Goal: Transaction & Acquisition: Purchase product/service

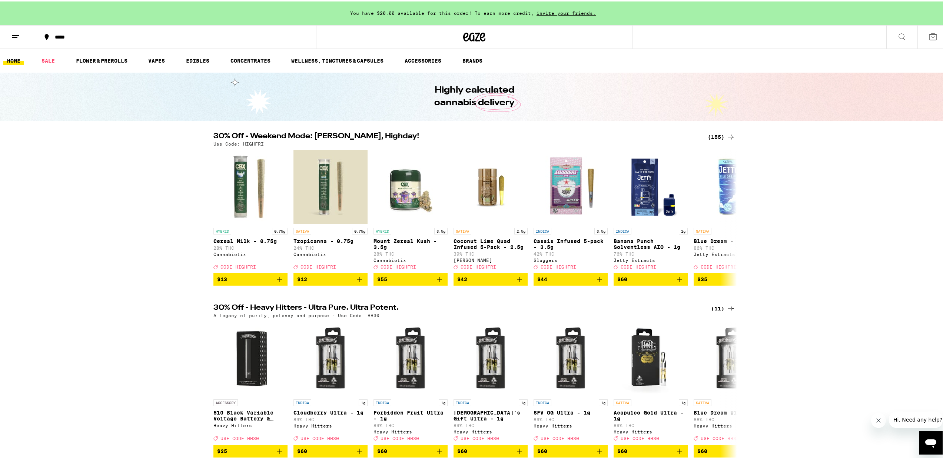
click at [713, 137] on div "(155)" at bounding box center [721, 135] width 27 height 9
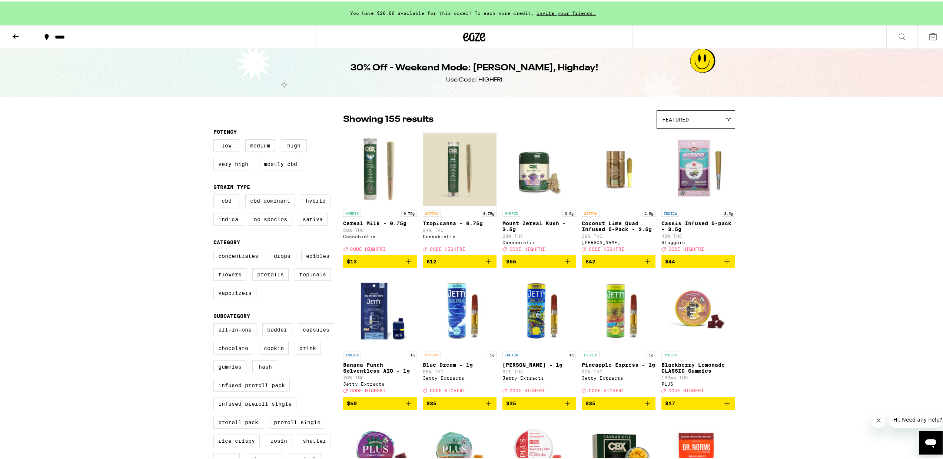
click at [315, 260] on label "Edibles" at bounding box center [317, 254] width 33 height 13
click at [215, 250] on input "Edibles" at bounding box center [215, 249] width 0 height 0
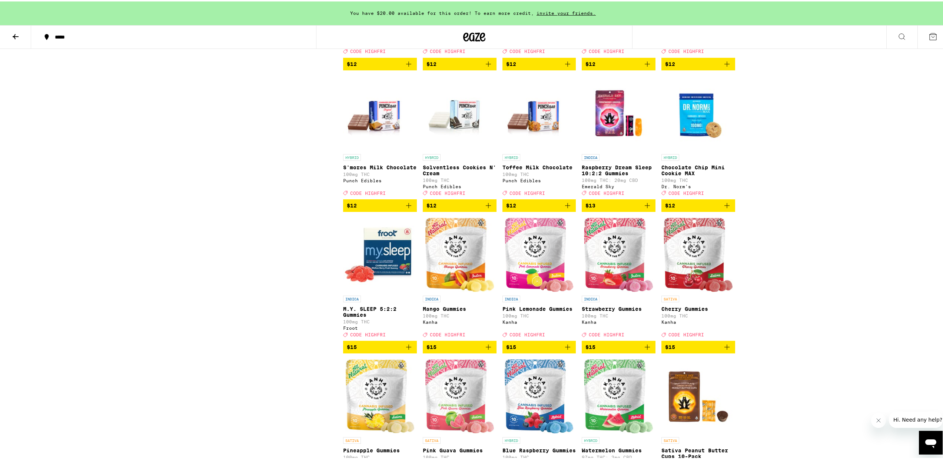
scroll to position [1037, 0]
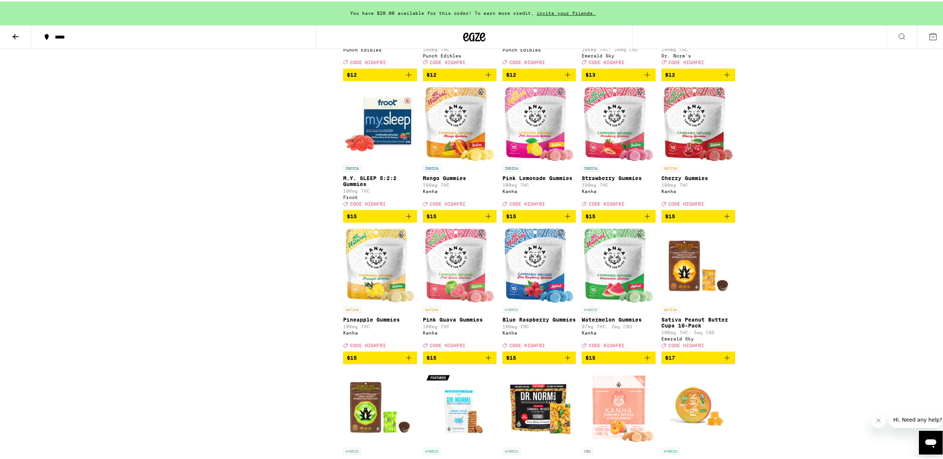
click at [487, 361] on icon "Add to bag" at bounding box center [488, 356] width 9 height 9
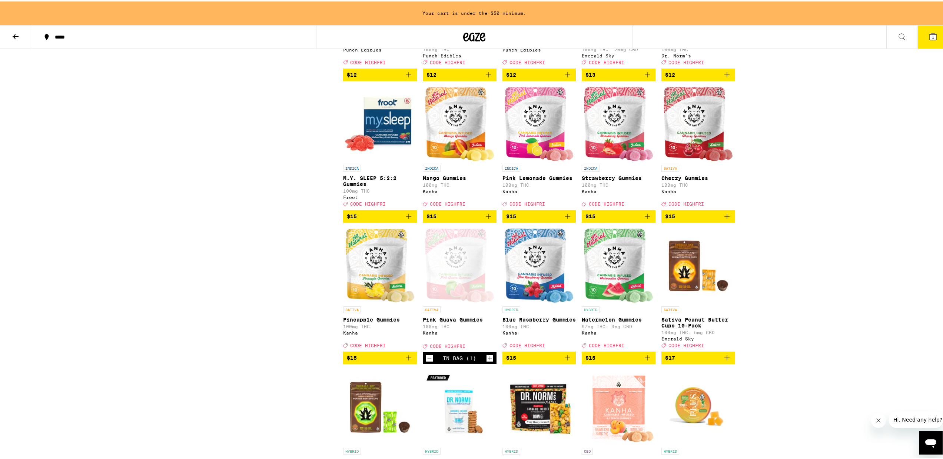
click at [405, 361] on icon "Add to bag" at bounding box center [408, 356] width 9 height 9
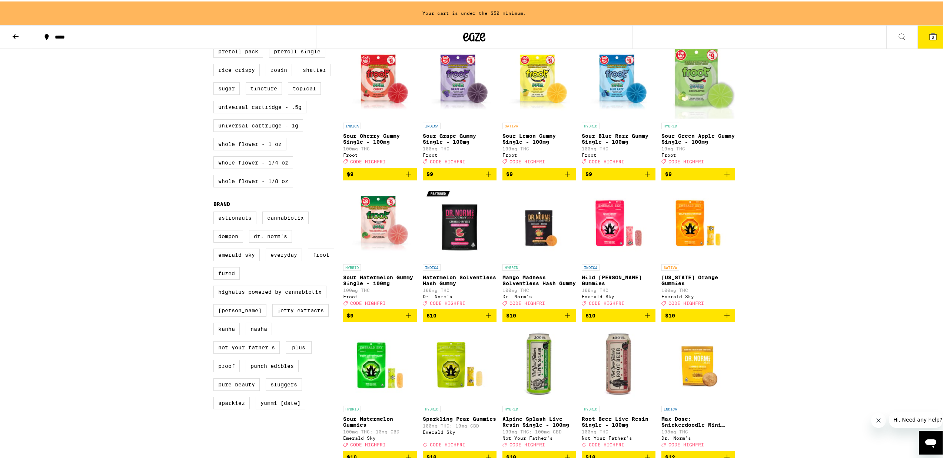
scroll to position [370, 0]
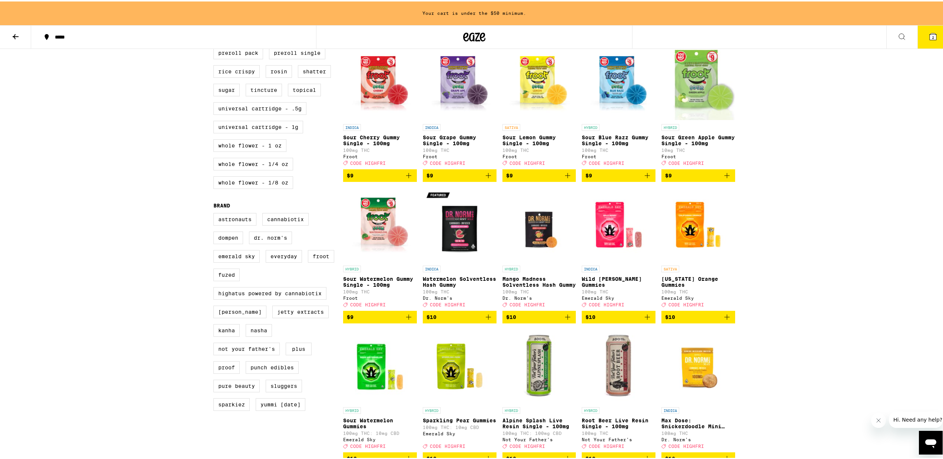
click at [533, 246] on img "Open page for Mango Madness Solventless Hash Gummy from Dr. Norm's" at bounding box center [540, 223] width 74 height 74
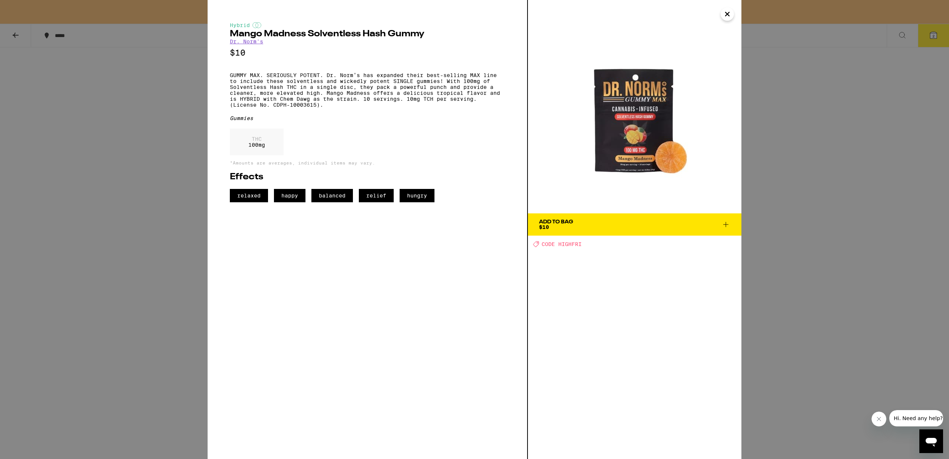
click at [726, 10] on icon "Close" at bounding box center [727, 14] width 9 height 11
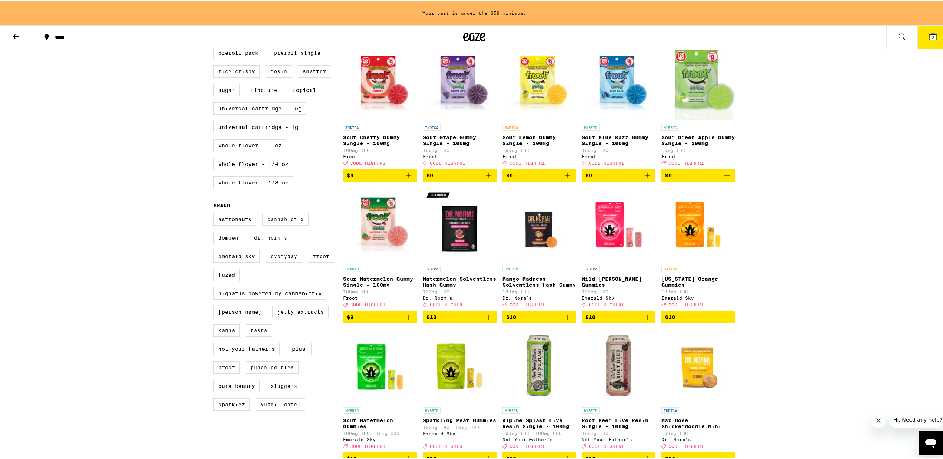
click at [442, 287] on p "Watermelon Solventless Hash Gummy" at bounding box center [460, 281] width 74 height 12
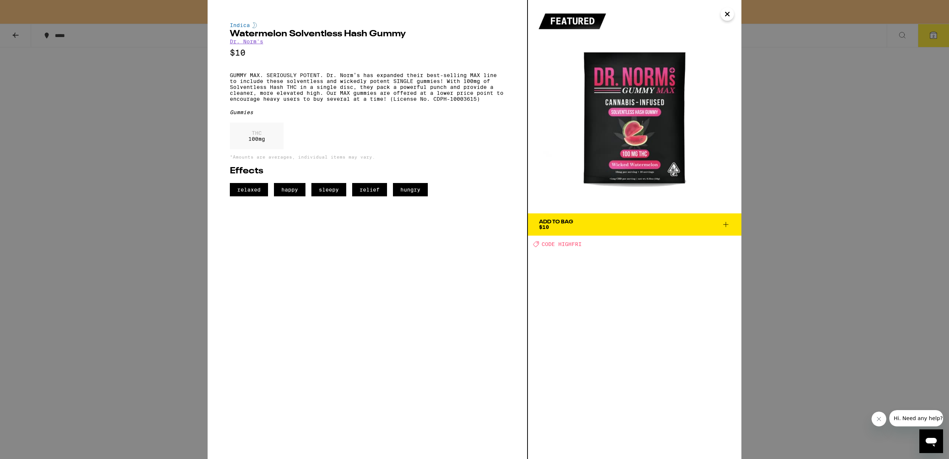
click at [723, 18] on icon "Close" at bounding box center [727, 14] width 9 height 11
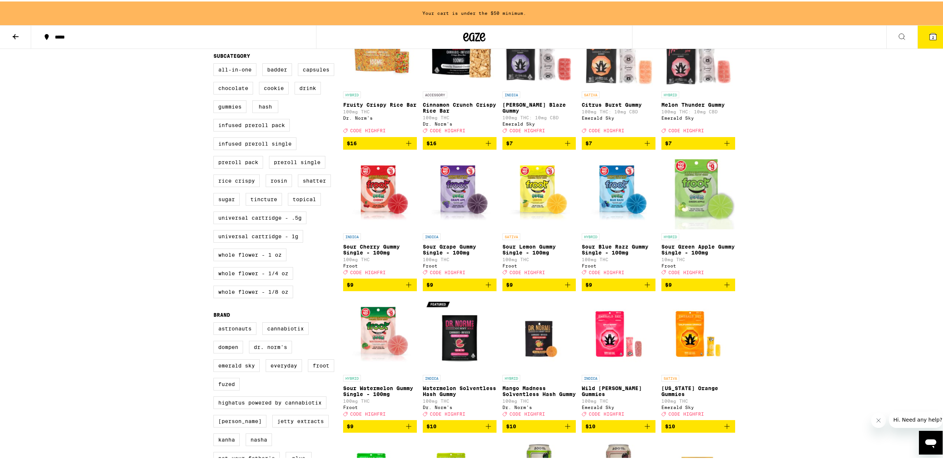
scroll to position [195, 0]
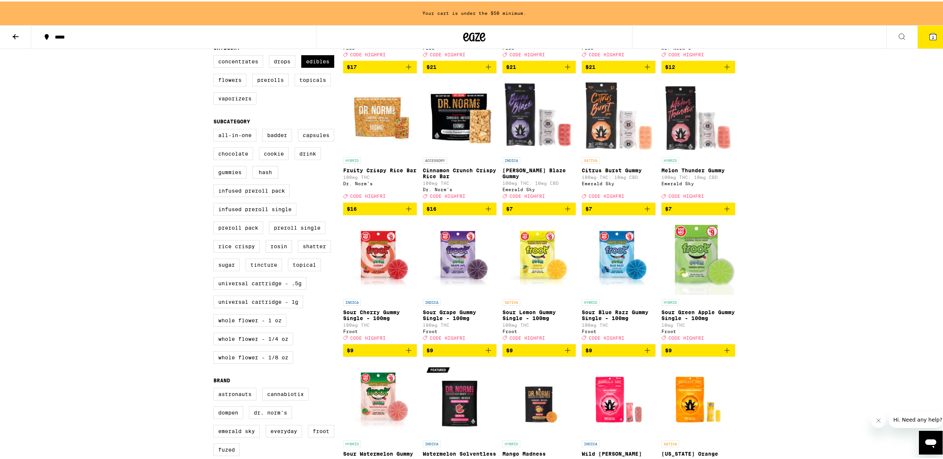
click at [725, 212] on icon "Add to bag" at bounding box center [727, 207] width 9 height 9
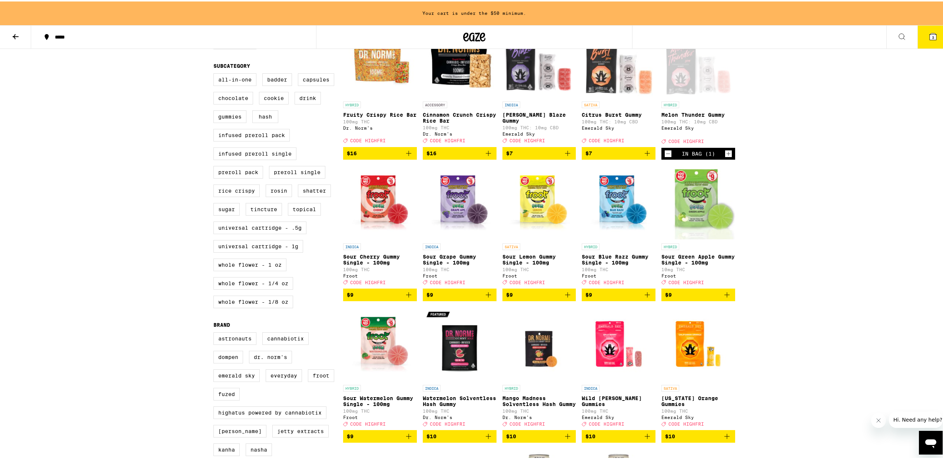
scroll to position [295, 0]
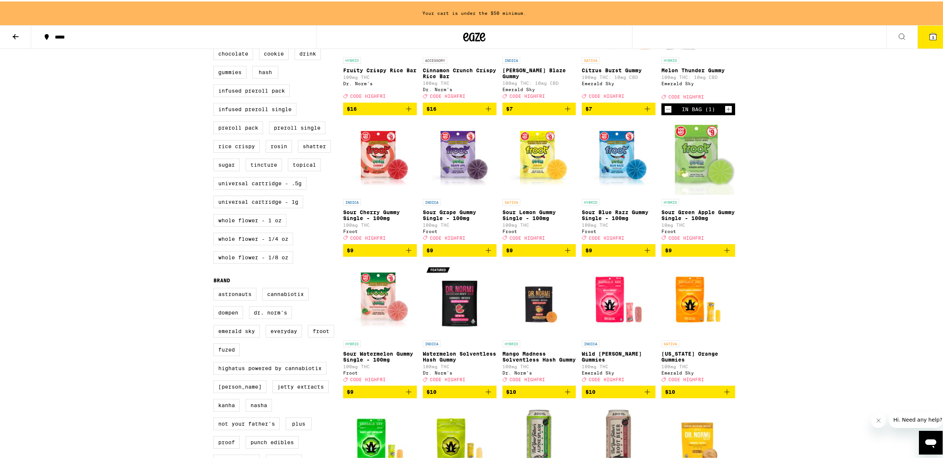
click at [568, 395] on icon "Add to bag" at bounding box center [567, 390] width 9 height 9
click at [932, 33] on icon at bounding box center [933, 35] width 9 height 9
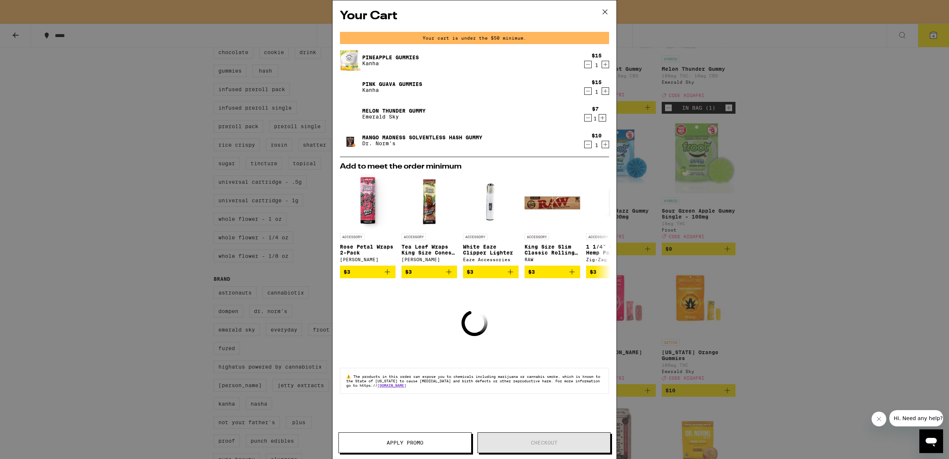
click at [603, 12] on icon at bounding box center [604, 11] width 11 height 11
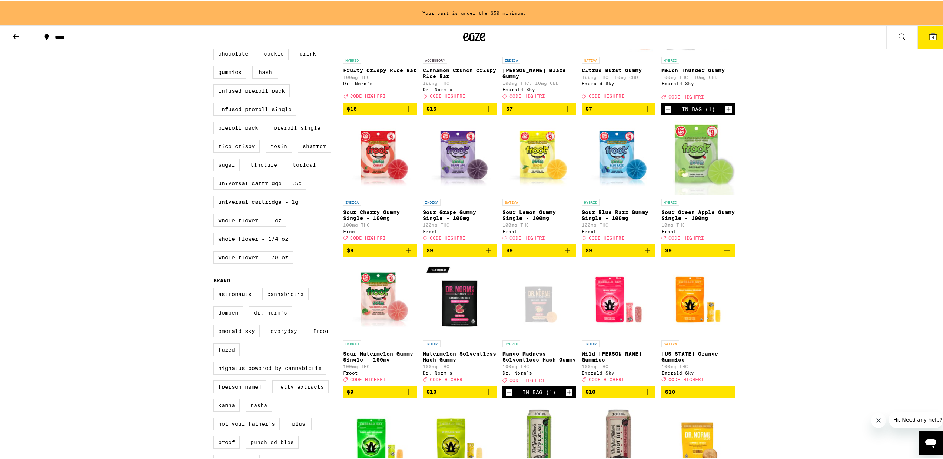
click at [934, 32] on button "4" at bounding box center [933, 35] width 31 height 23
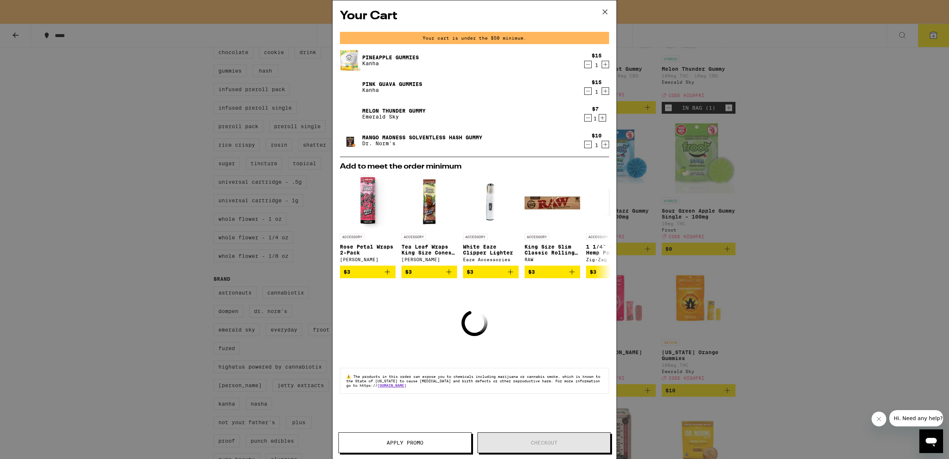
click at [603, 13] on icon at bounding box center [604, 11] width 11 height 11
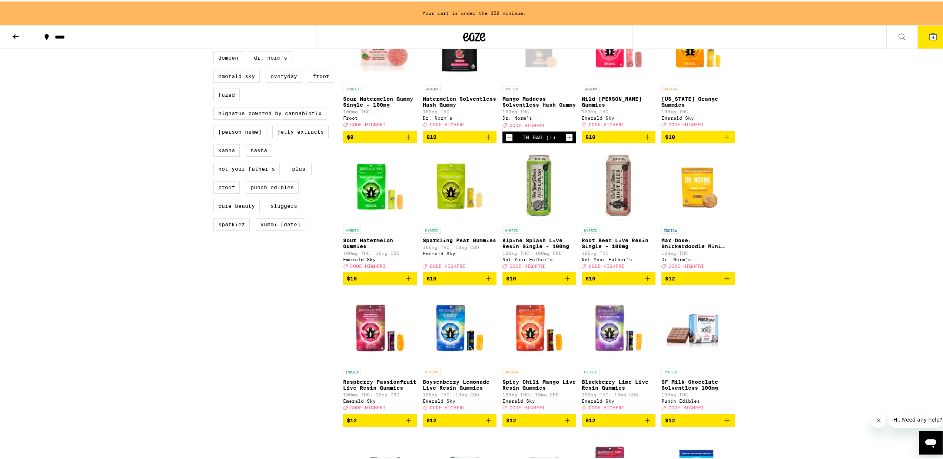
scroll to position [586, 0]
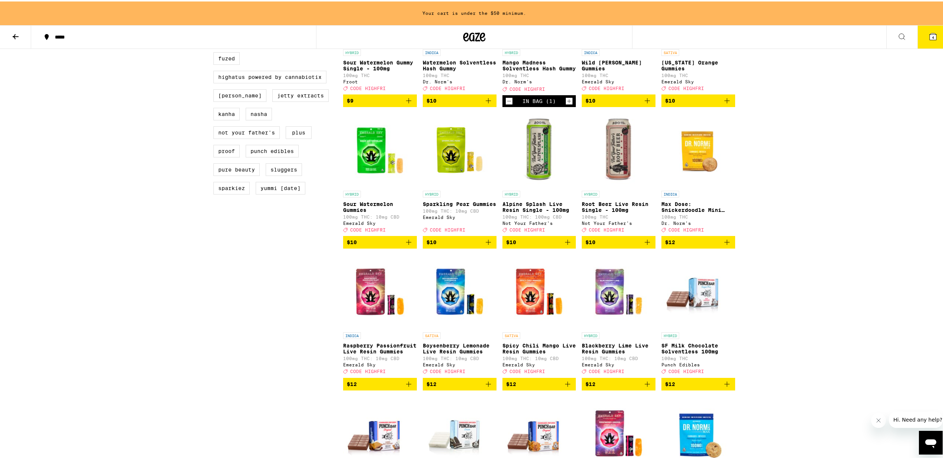
click at [923, 36] on button "4" at bounding box center [933, 35] width 31 height 23
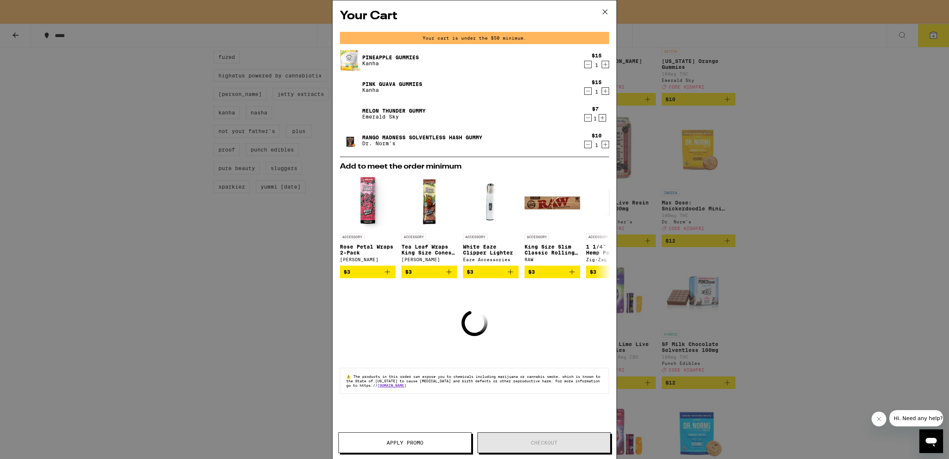
click at [604, 14] on icon at bounding box center [604, 11] width 11 height 11
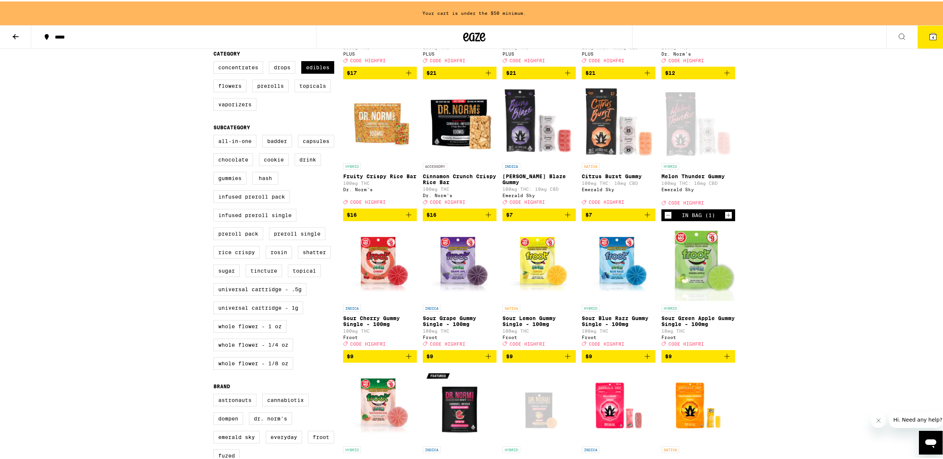
scroll to position [123, 0]
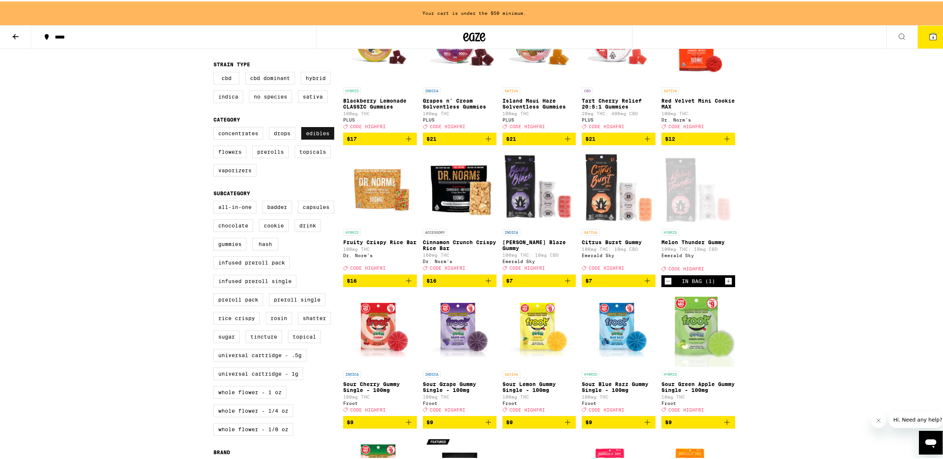
click at [314, 138] on label "Edibles" at bounding box center [317, 132] width 33 height 13
click at [215, 127] on input "Edibles" at bounding box center [215, 127] width 0 height 0
checkbox input "false"
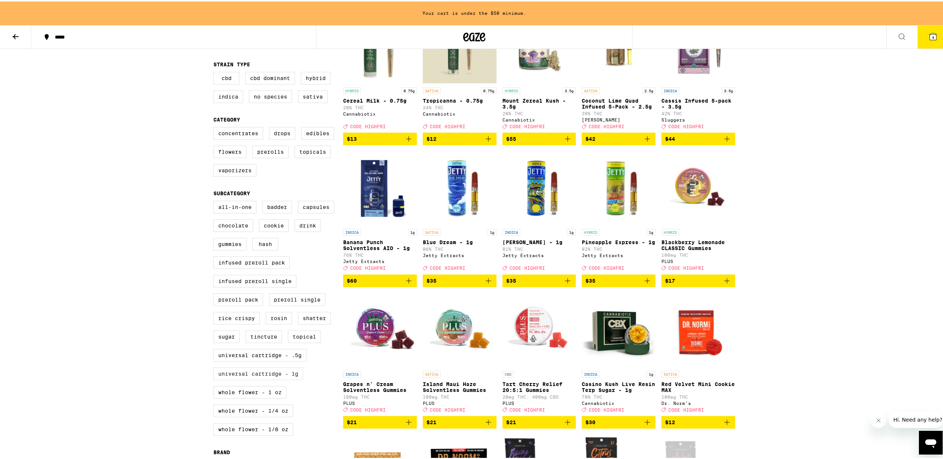
click at [260, 379] on label "Universal Cartridge - 1g" at bounding box center [259, 372] width 90 height 13
click at [215, 201] on input "Universal Cartridge - 1g" at bounding box center [215, 201] width 0 height 0
checkbox input "true"
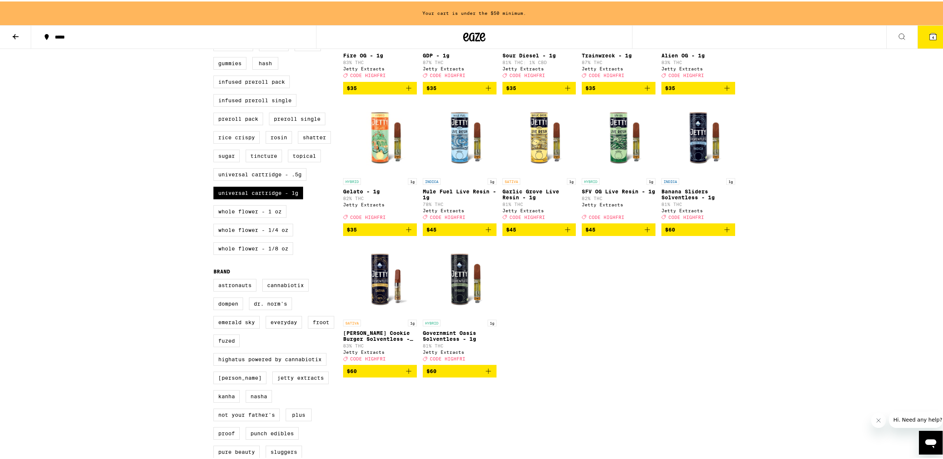
scroll to position [55, 0]
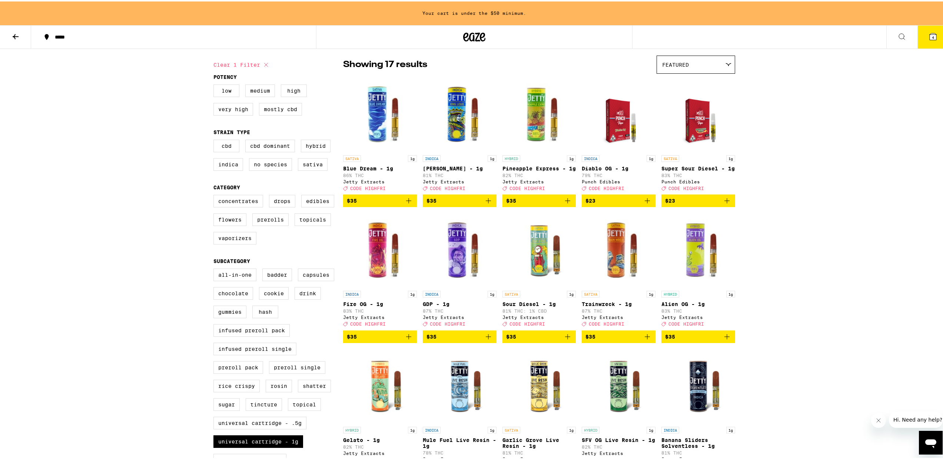
click at [14, 34] on icon at bounding box center [15, 35] width 9 height 9
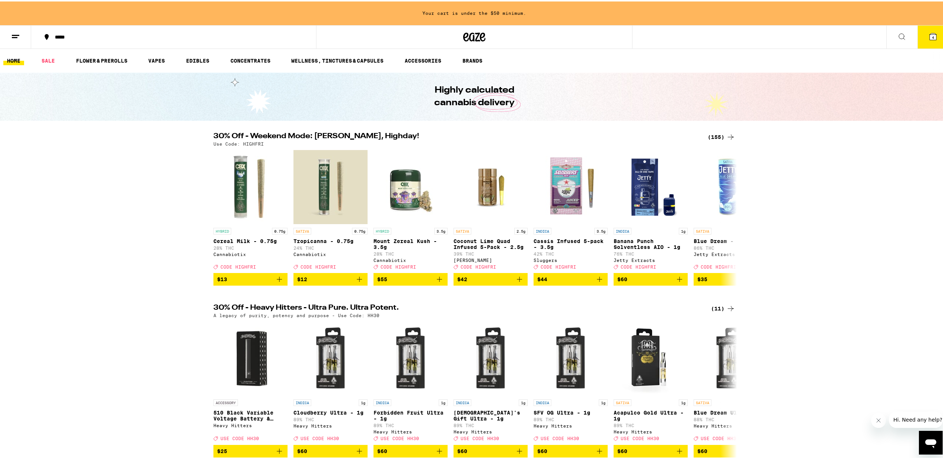
click at [720, 138] on div "(155)" at bounding box center [721, 135] width 27 height 9
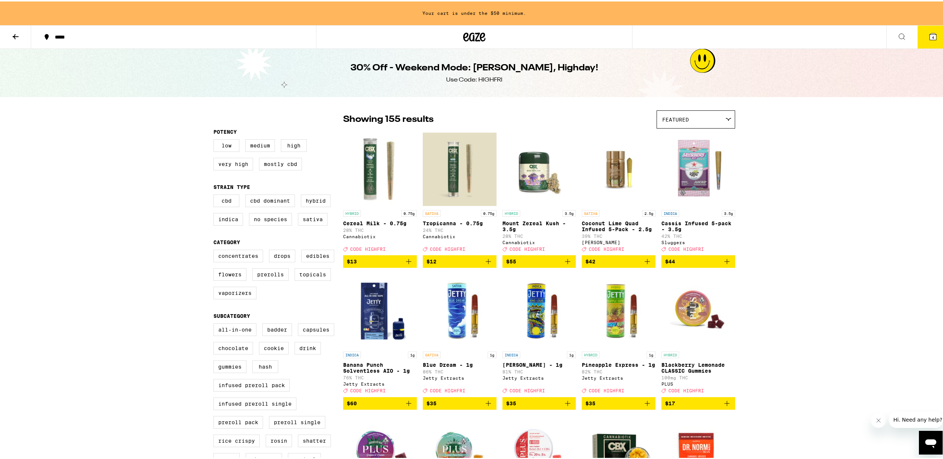
scroll to position [105, 0]
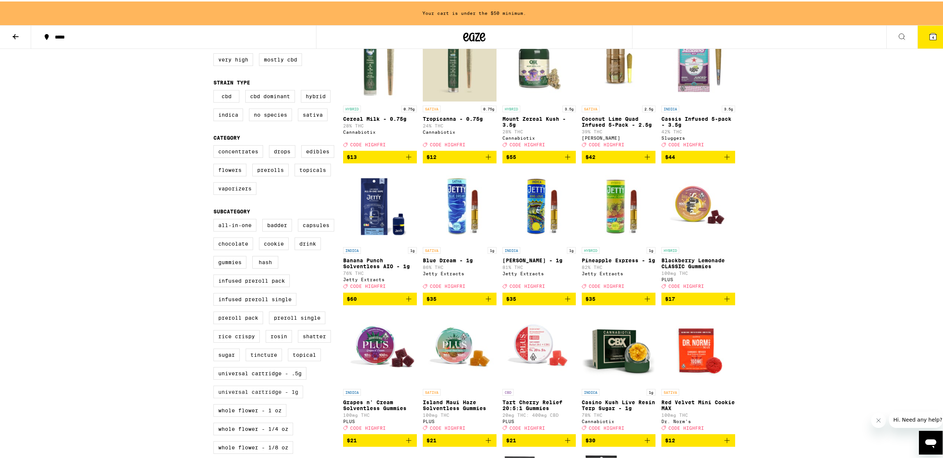
click at [270, 397] on label "Universal Cartridge - 1g" at bounding box center [259, 390] width 90 height 13
click at [215, 219] on input "Universal Cartridge - 1g" at bounding box center [215, 219] width 0 height 0
checkbox input "true"
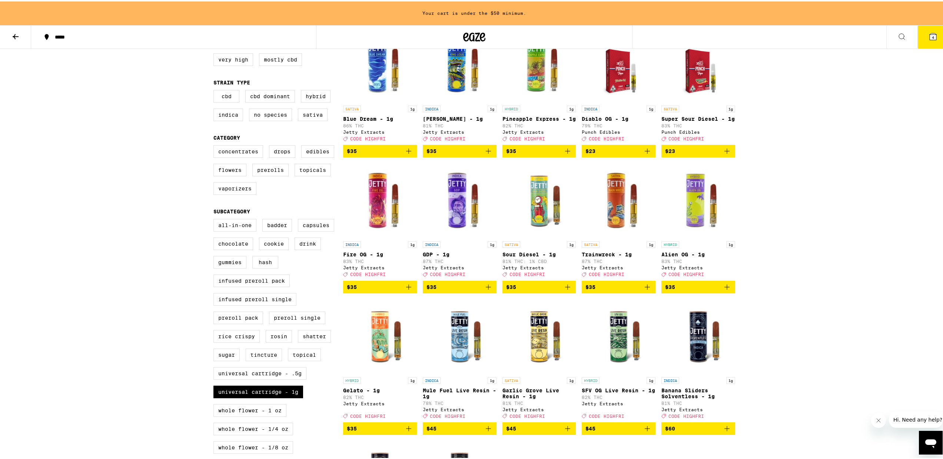
click at [5, 34] on button at bounding box center [15, 35] width 31 height 23
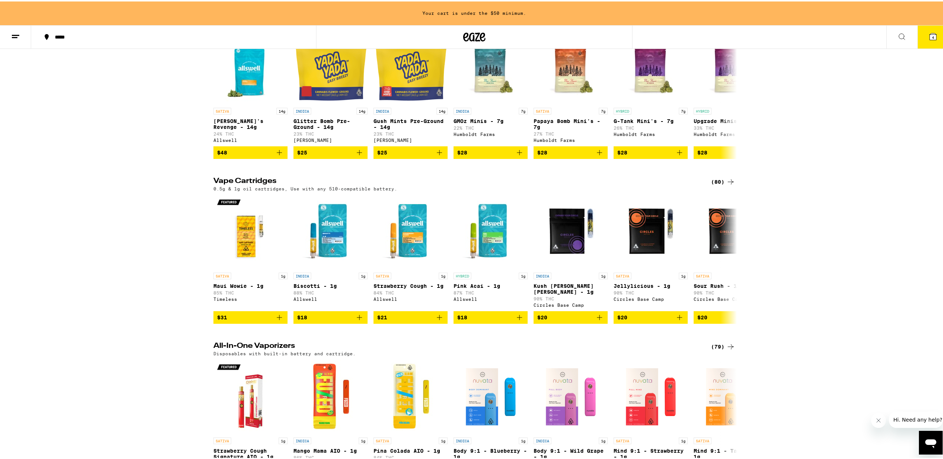
scroll to position [1042, 0]
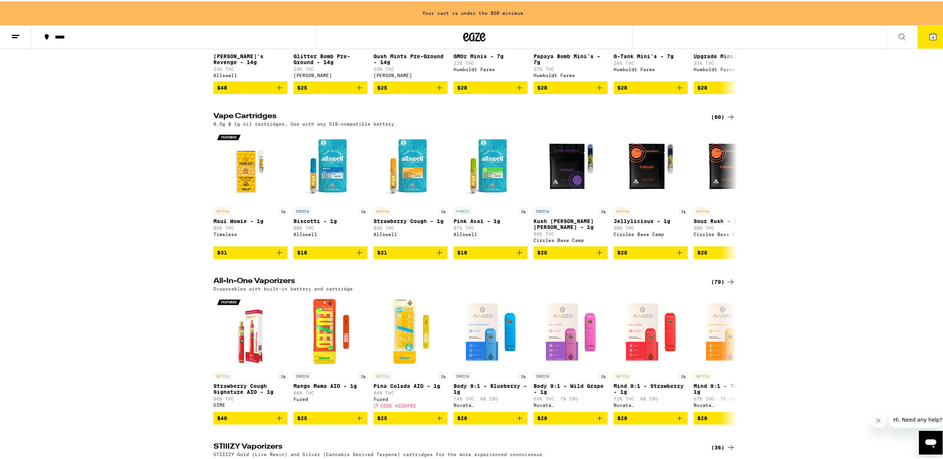
click at [717, 120] on div "(80)" at bounding box center [723, 115] width 24 height 9
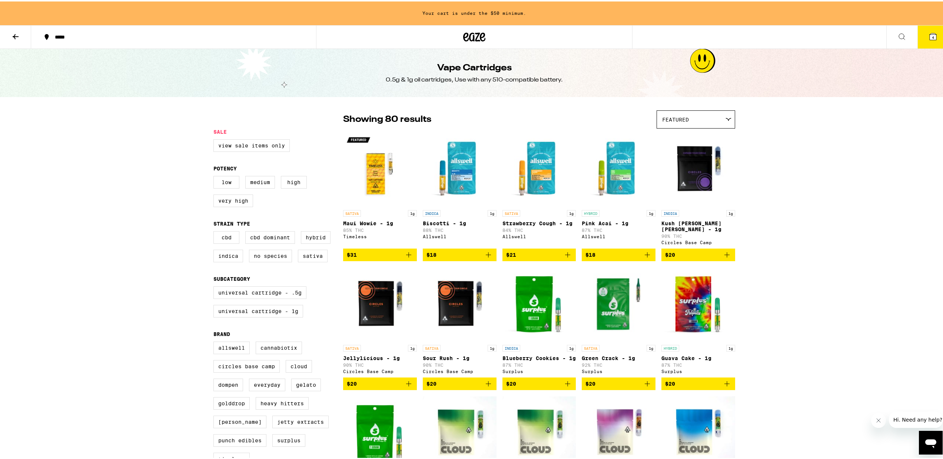
click at [686, 117] on span "Featured" at bounding box center [675, 118] width 27 height 6
click at [685, 152] on span "Price: Low to High" at bounding box center [695, 151] width 67 height 17
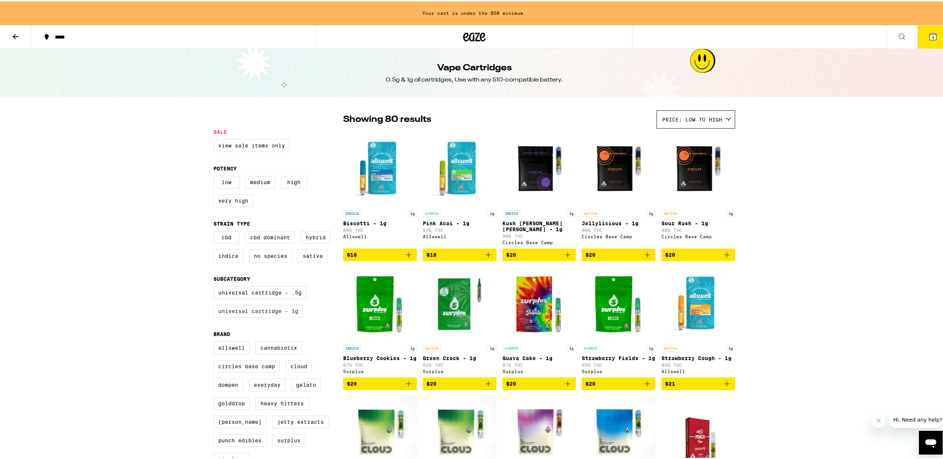
click at [238, 316] on label "Universal Cartridge - 1g" at bounding box center [259, 310] width 90 height 13
click at [215, 287] on input "Universal Cartridge - 1g" at bounding box center [215, 286] width 0 height 0
checkbox input "true"
click at [488, 252] on icon "Add to bag" at bounding box center [488, 253] width 9 height 9
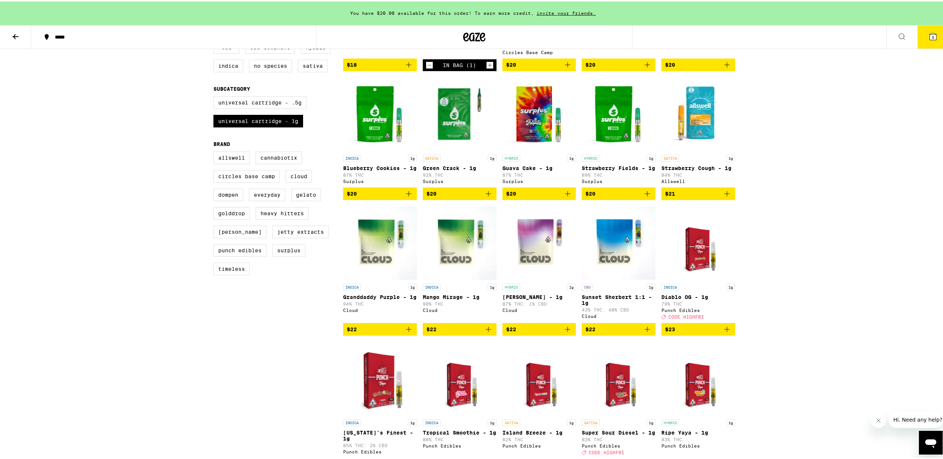
scroll to position [138, 0]
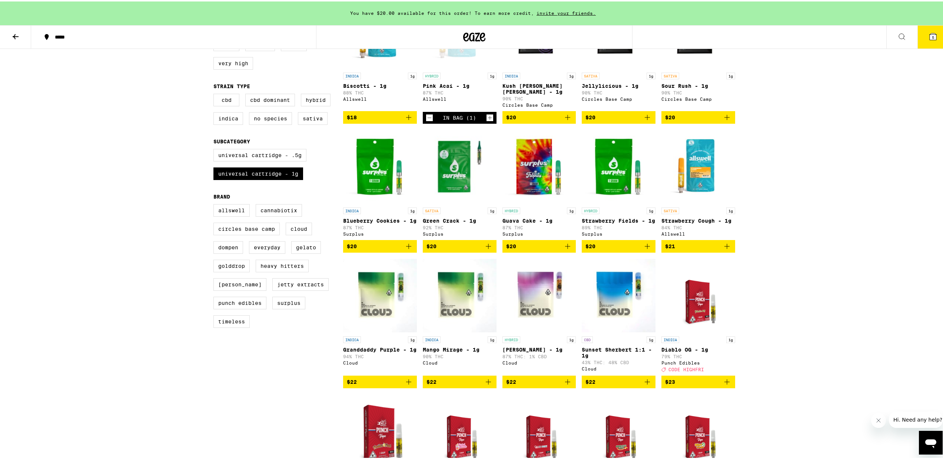
click at [565, 249] on icon "Add to bag" at bounding box center [567, 245] width 9 height 9
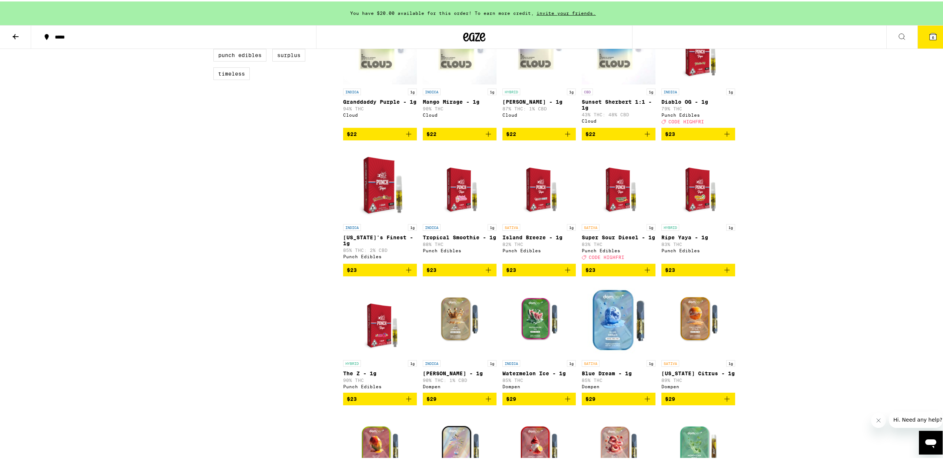
click at [929, 39] on icon at bounding box center [933, 35] width 9 height 9
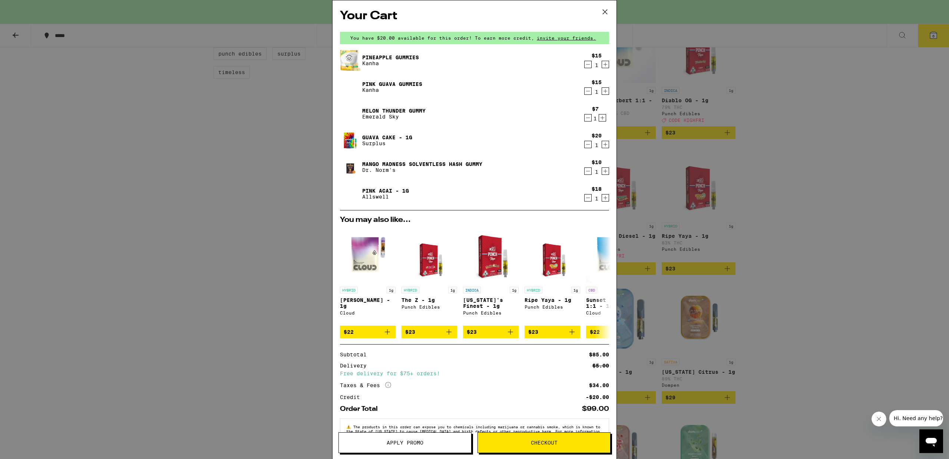
click at [439, 440] on span "Apply Promo" at bounding box center [405, 442] width 132 height 5
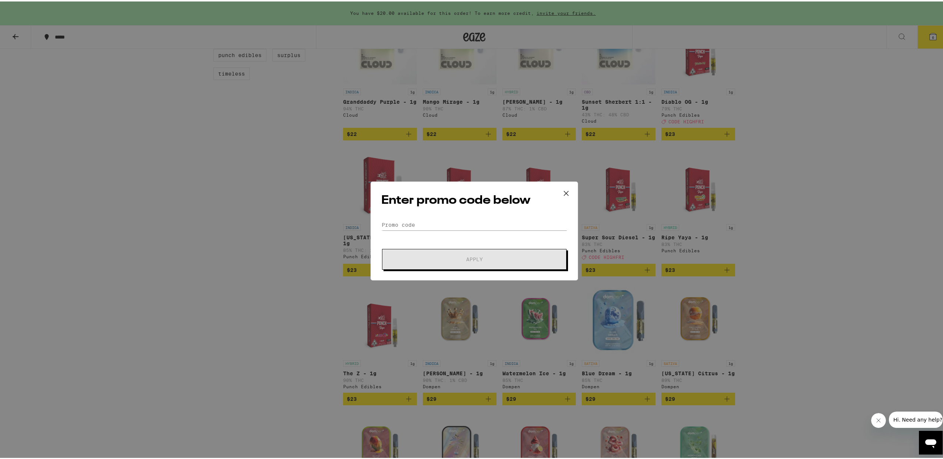
click at [417, 212] on div "Enter promo code below Promo Code Apply" at bounding box center [475, 229] width 208 height 99
click at [415, 219] on input "Promo Code" at bounding box center [474, 223] width 186 height 11
type input "HIFRI"
click at [429, 257] on span "Apply" at bounding box center [474, 257] width 133 height 5
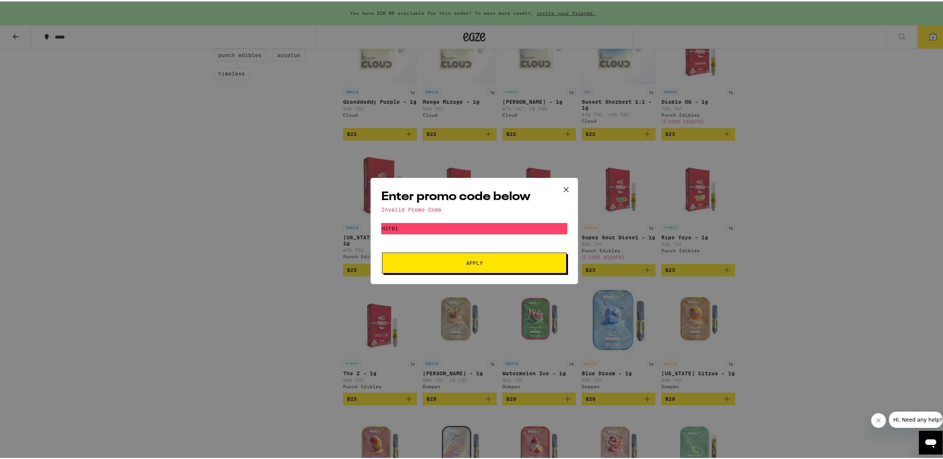
click at [571, 194] on button at bounding box center [566, 189] width 23 height 24
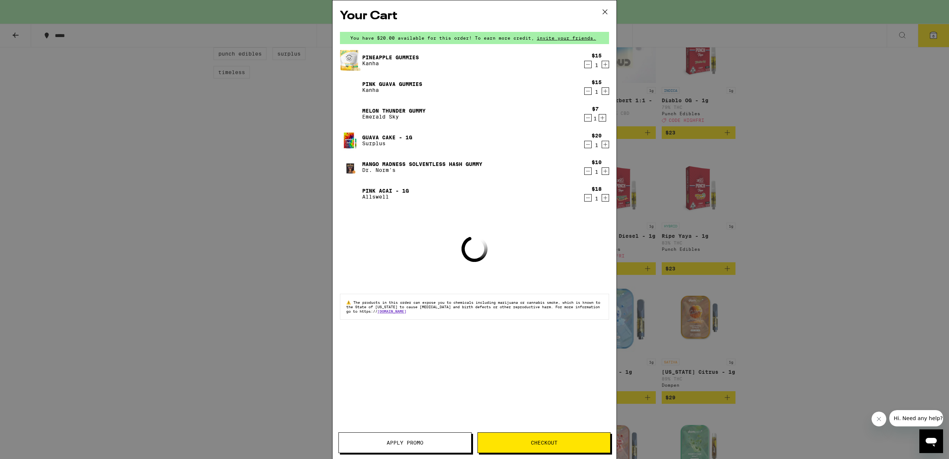
click at [271, 220] on div "Your Cart You have $20.00 available for this order! To earn more credit, invite…" at bounding box center [474, 229] width 949 height 459
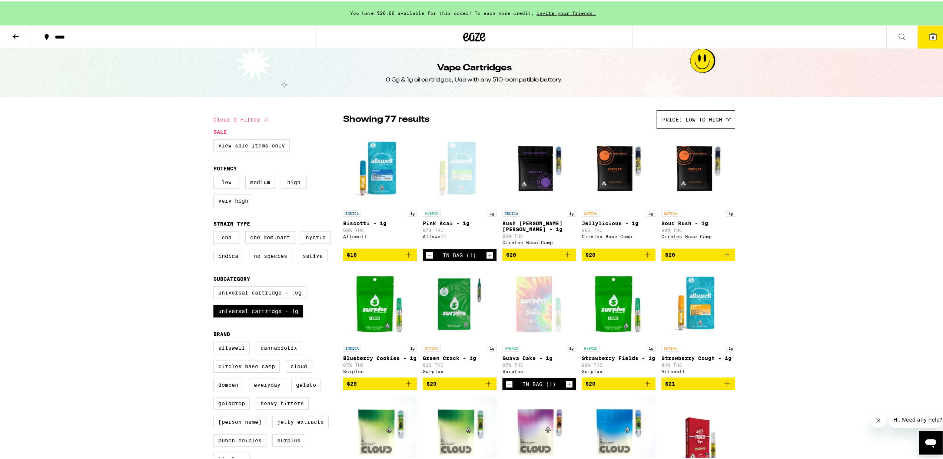
click at [15, 39] on icon at bounding box center [15, 35] width 9 height 9
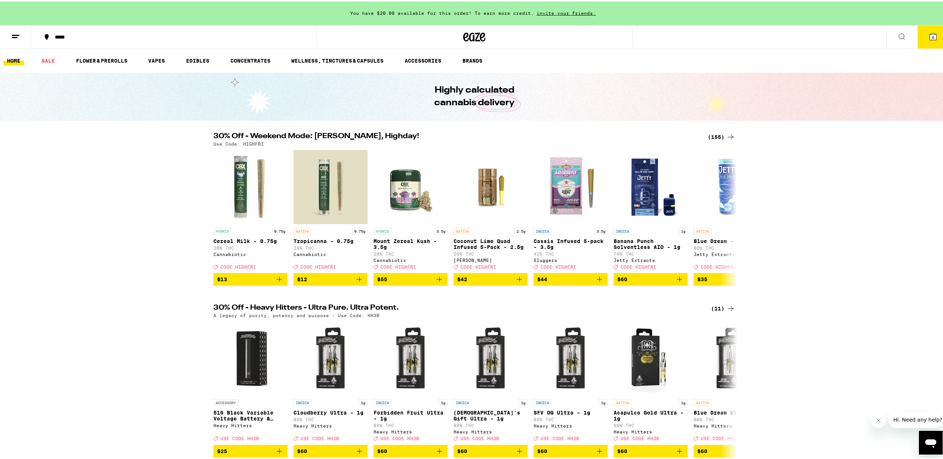
click at [931, 36] on icon at bounding box center [933, 35] width 7 height 7
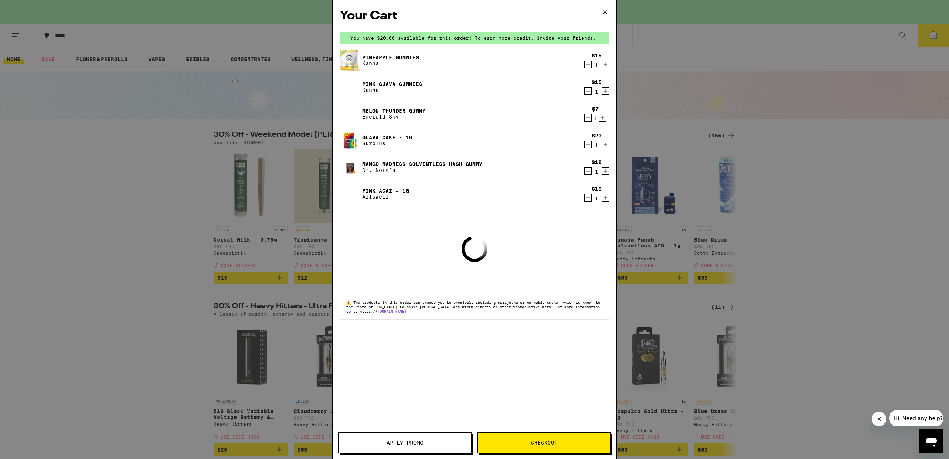
click at [410, 437] on button "Apply Promo" at bounding box center [404, 443] width 133 height 21
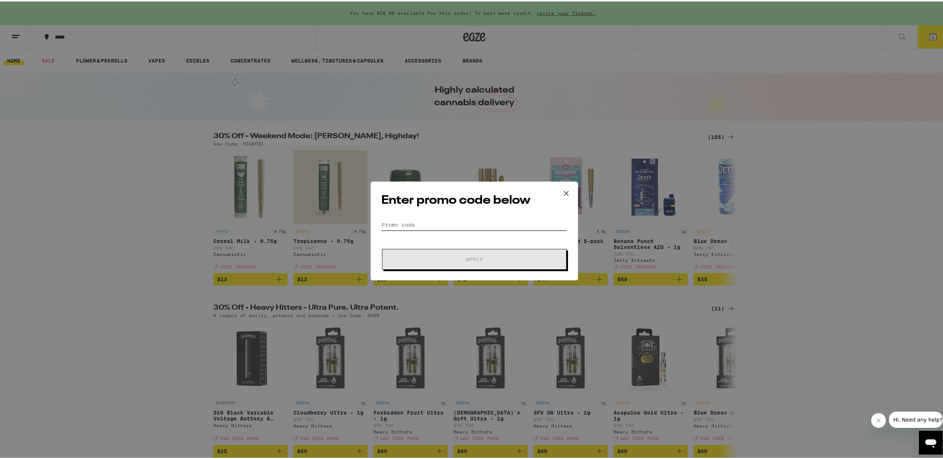
click at [406, 221] on input "Promo Code" at bounding box center [474, 223] width 186 height 11
type input "highfri"
click at [472, 258] on button "Apply" at bounding box center [474, 258] width 185 height 21
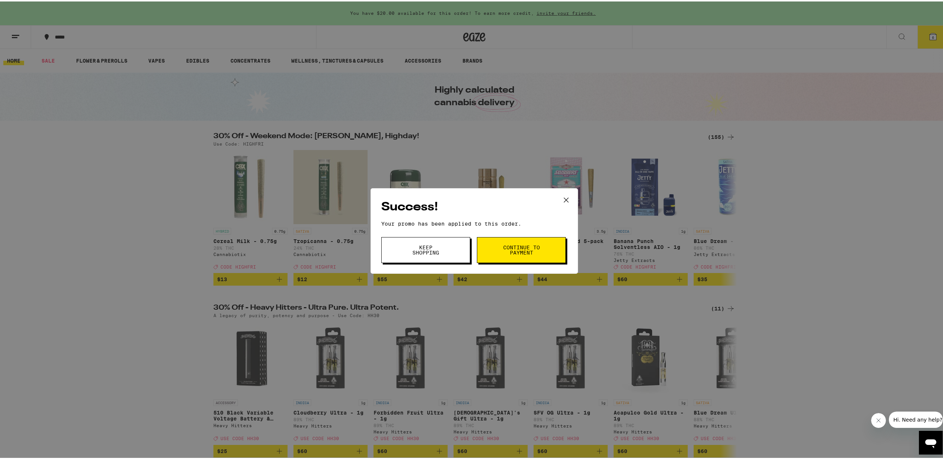
click at [562, 198] on icon at bounding box center [566, 198] width 11 height 11
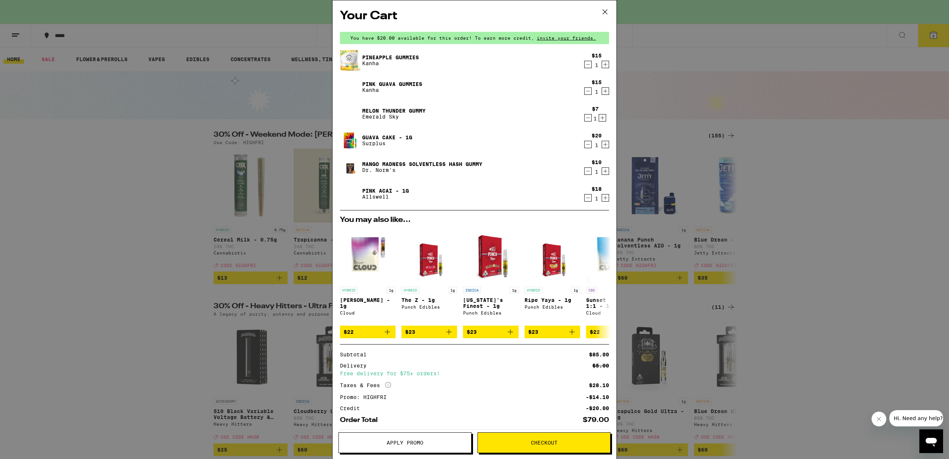
click at [589, 400] on div "-$14.10" at bounding box center [597, 397] width 23 height 5
click at [523, 441] on span "Checkout" at bounding box center [544, 442] width 132 height 5
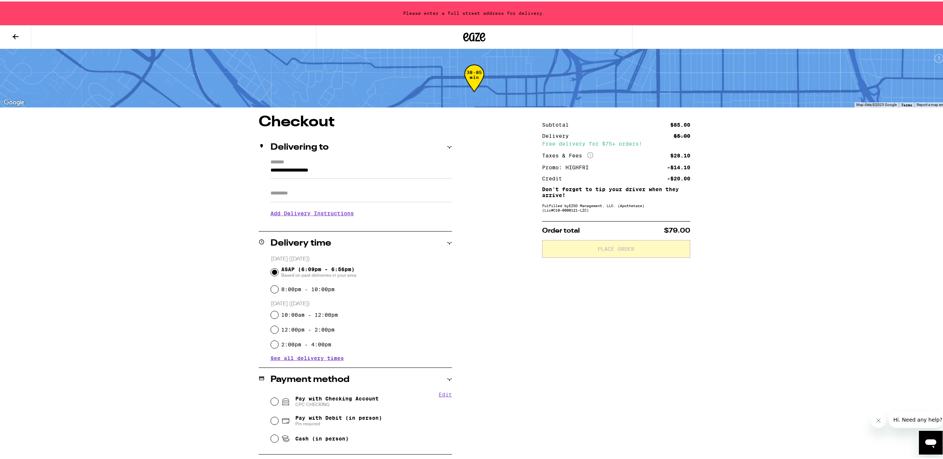
click at [271, 400] on input "Pay with Checking Account CPC CHECKING" at bounding box center [274, 400] width 7 height 7
radio input "true"
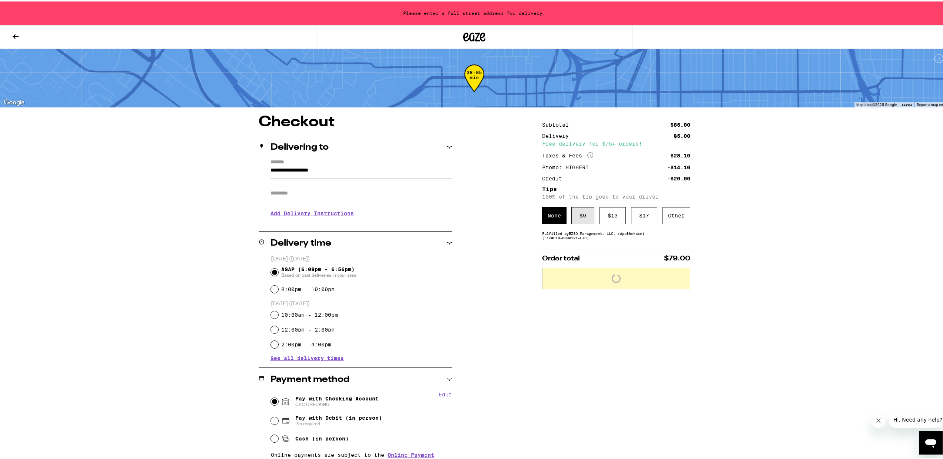
click at [575, 215] on div "$ 9" at bounding box center [583, 214] width 23 height 17
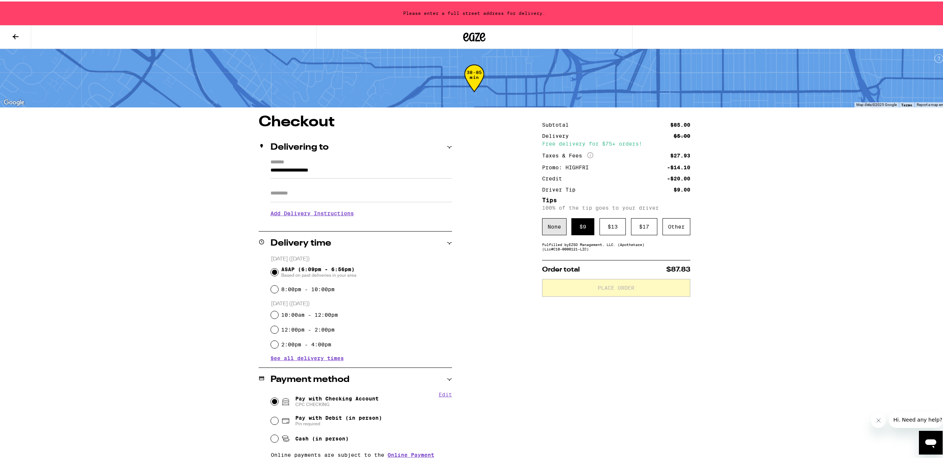
click at [550, 230] on div "None" at bounding box center [554, 225] width 24 height 17
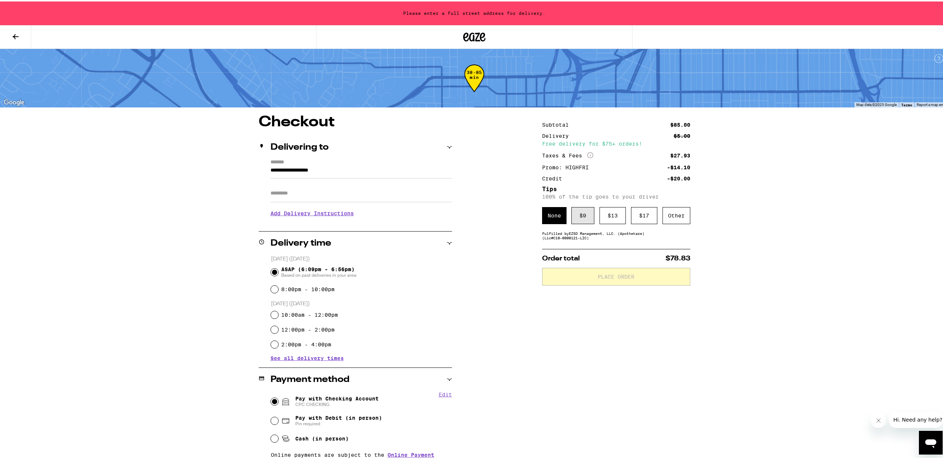
click at [572, 221] on div "$ 9" at bounding box center [583, 214] width 23 height 17
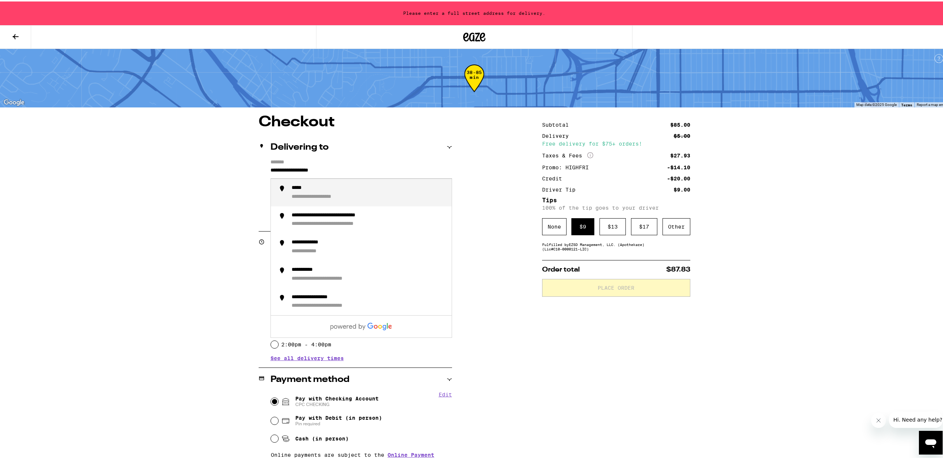
drag, startPoint x: 347, startPoint y: 169, endPoint x: 256, endPoint y: 155, distance: 92.2
click at [259, 156] on div "**********" at bounding box center [356, 182] width 194 height 96
click at [346, 195] on div "**********" at bounding box center [369, 191] width 154 height 16
type input "**********"
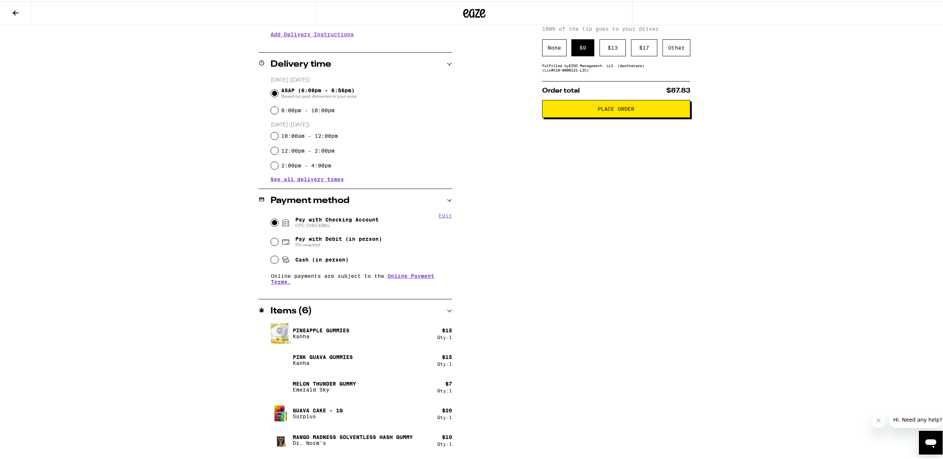
scroll to position [178, 0]
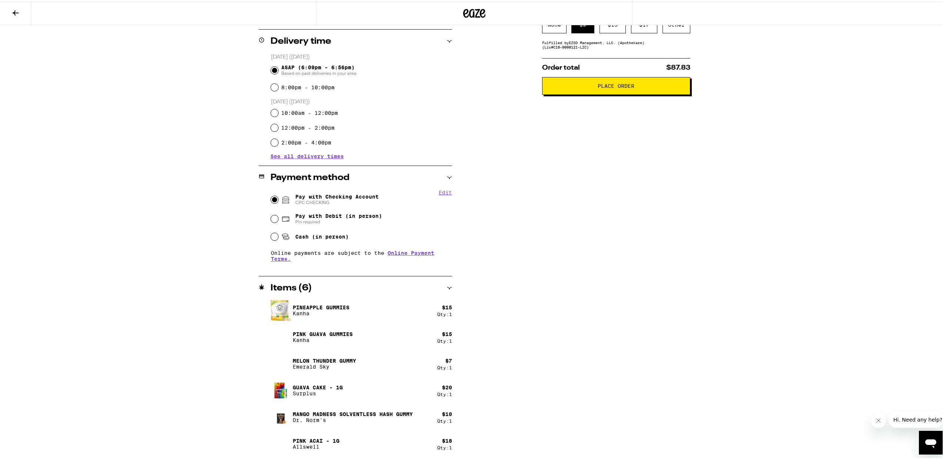
click at [599, 93] on button "Place Order" at bounding box center [616, 85] width 148 height 18
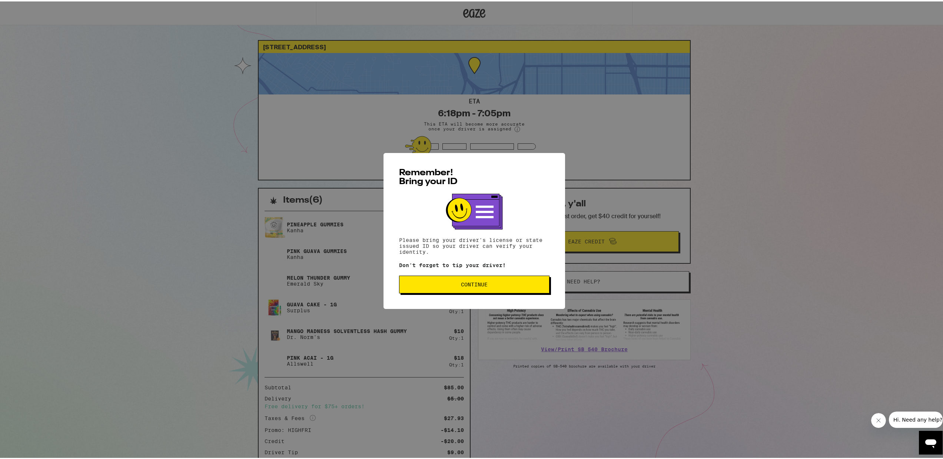
click at [490, 288] on button "Continue" at bounding box center [474, 283] width 151 height 18
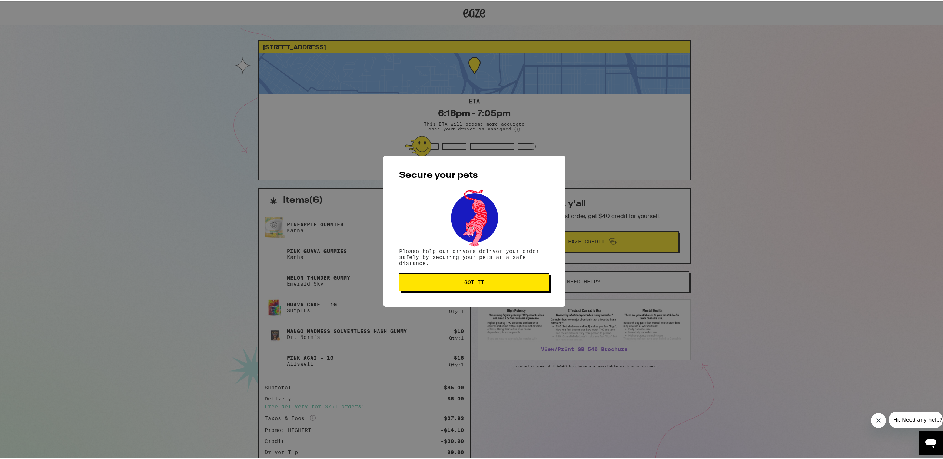
scroll to position [1, 0]
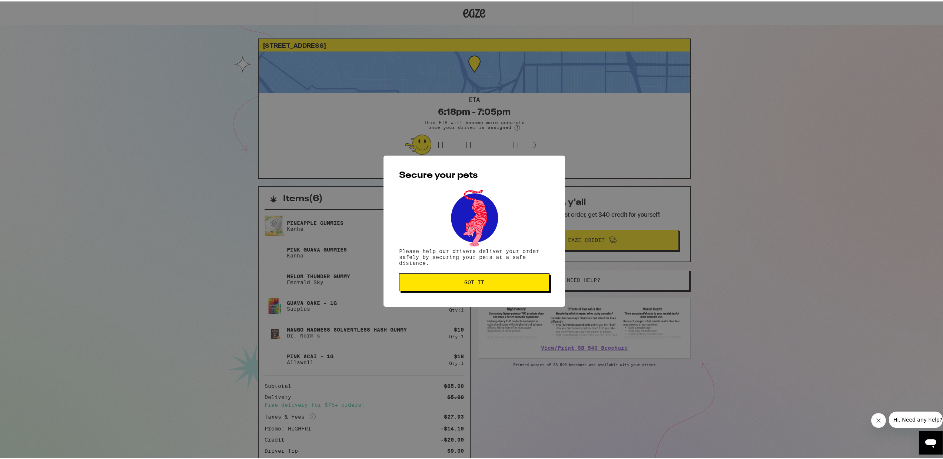
click at [470, 284] on span "Got it" at bounding box center [474, 280] width 20 height 5
